Goal: Find contact information

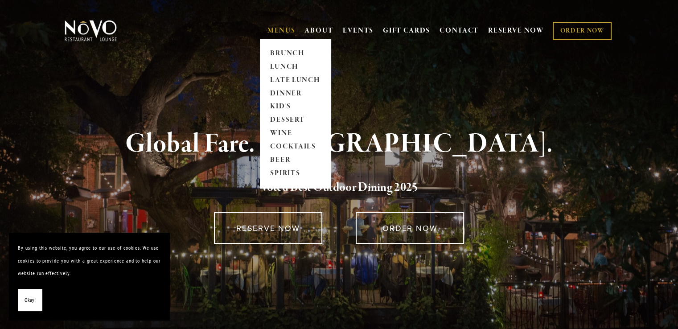
click at [268, 28] on link "MENUS" at bounding box center [282, 30] width 28 height 9
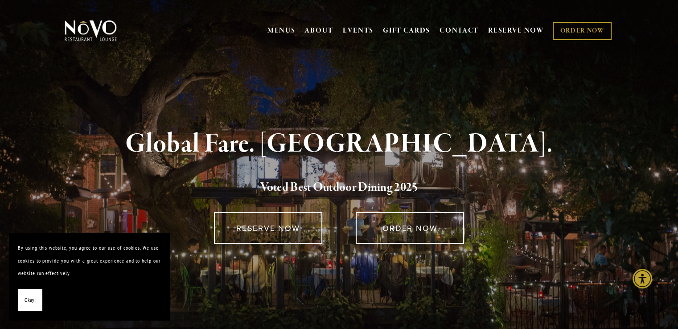
scroll to position [1764, 0]
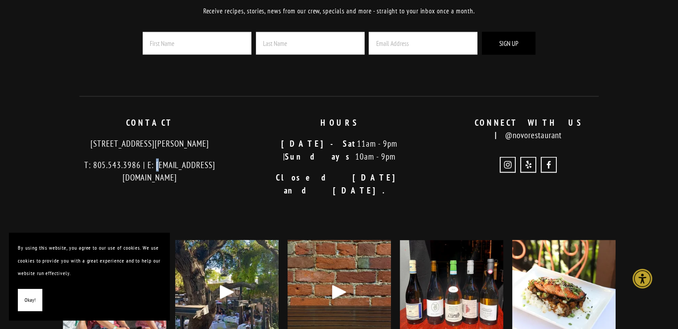
drag, startPoint x: 169, startPoint y: 166, endPoint x: 143, endPoint y: 164, distance: 26.0
click at [143, 164] on p "T: 805.543.3986 | E: [EMAIL_ADDRESS][DOMAIN_NAME]" at bounding box center [150, 171] width 174 height 25
click at [146, 165] on p "T: 805.543.3986 | E: [EMAIL_ADDRESS][DOMAIN_NAME]" at bounding box center [150, 171] width 174 height 25
drag, startPoint x: 141, startPoint y: 163, endPoint x: 227, endPoint y: 163, distance: 86.1
click at [227, 163] on p "T: 805.543.3986 | E: [EMAIL_ADDRESS][DOMAIN_NAME]" at bounding box center [150, 171] width 174 height 25
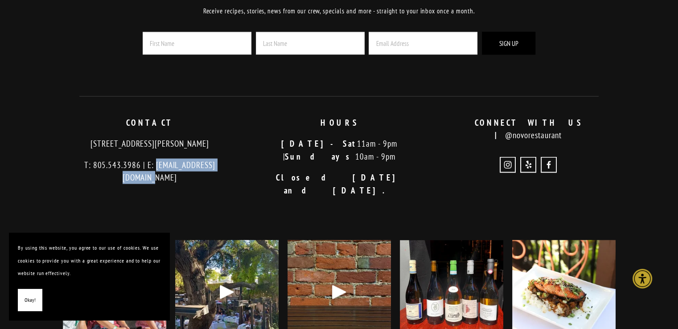
copy p "[EMAIL_ADDRESS][DOMAIN_NAME]"
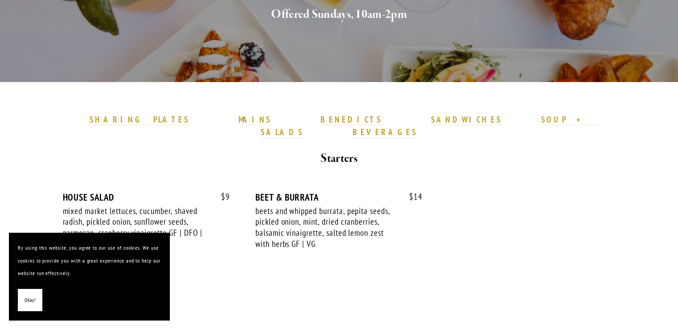
scroll to position [178, 0]
